Goal: Task Accomplishment & Management: Manage account settings

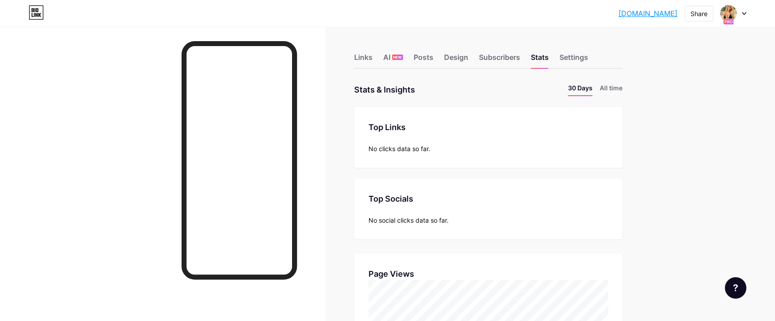
scroll to position [321, 775]
click at [732, 12] on img at bounding box center [728, 13] width 14 height 14
click at [744, 16] on div at bounding box center [733, 13] width 26 height 16
click at [668, 99] on link "Account settings" at bounding box center [690, 101] width 111 height 24
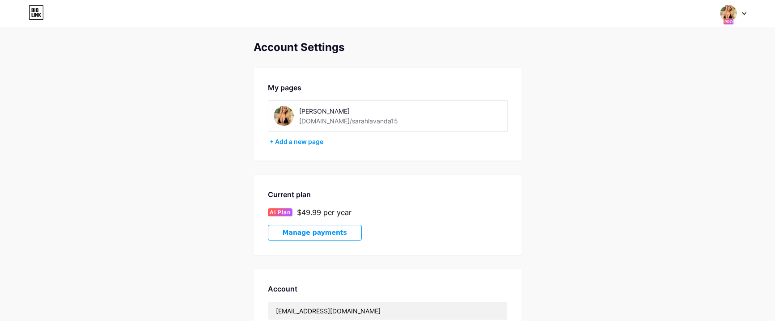
click at [743, 11] on div at bounding box center [733, 13] width 26 height 16
click at [33, 20] on link at bounding box center [36, 13] width 15 height 16
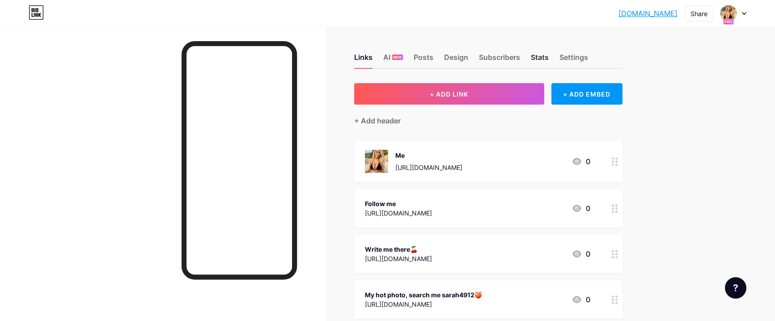
click at [541, 56] on div "Stats" at bounding box center [540, 60] width 18 height 16
